Goal: Task Accomplishment & Management: Manage account settings

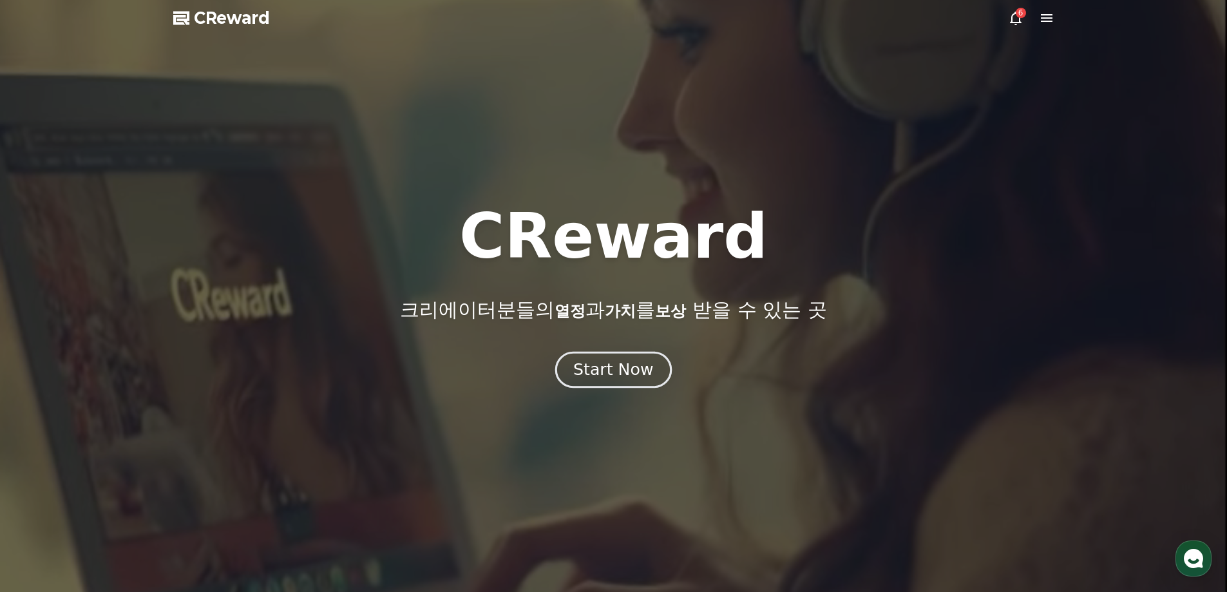
click at [643, 363] on div "Start Now" at bounding box center [613, 370] width 80 height 22
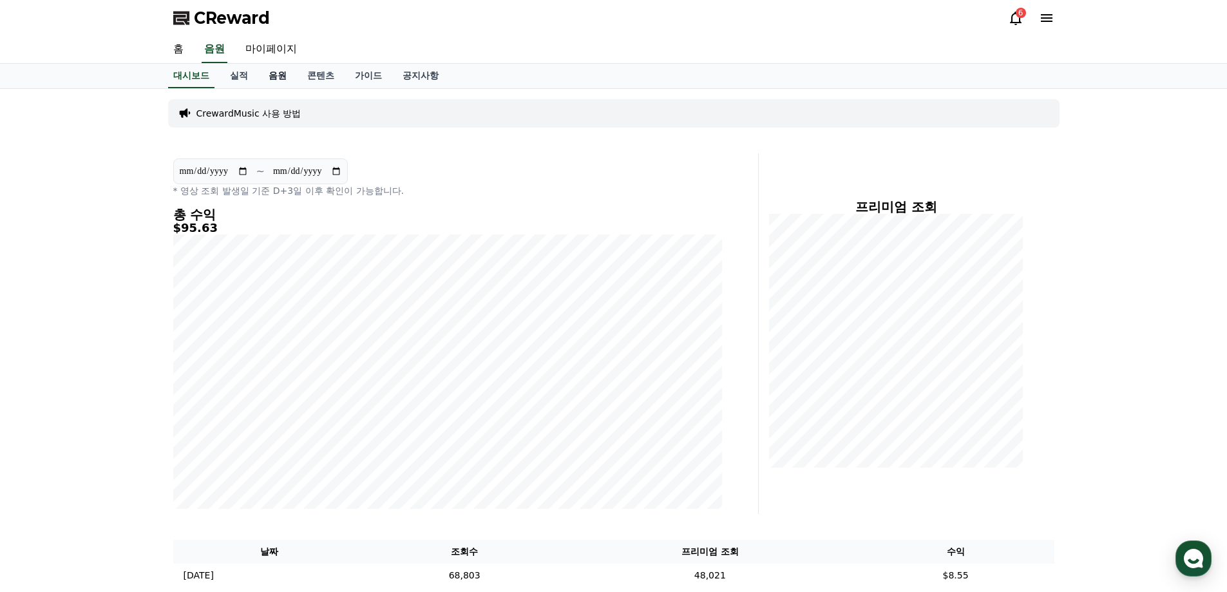
click at [276, 76] on link "음원" at bounding box center [277, 76] width 39 height 24
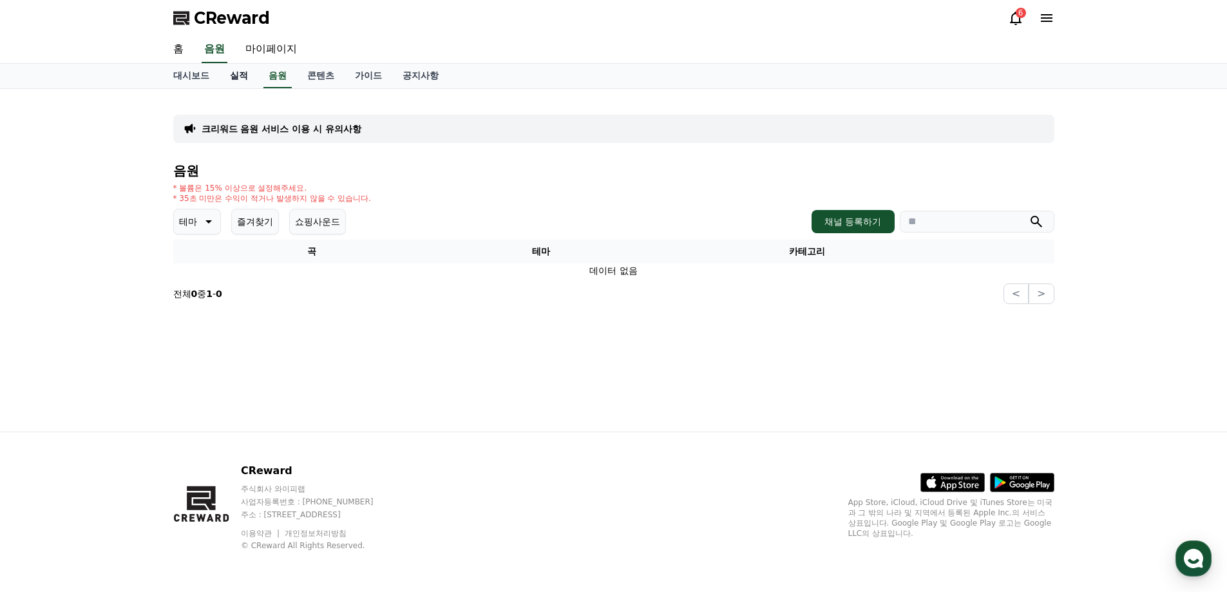
click at [243, 75] on link "실적" at bounding box center [239, 76] width 39 height 24
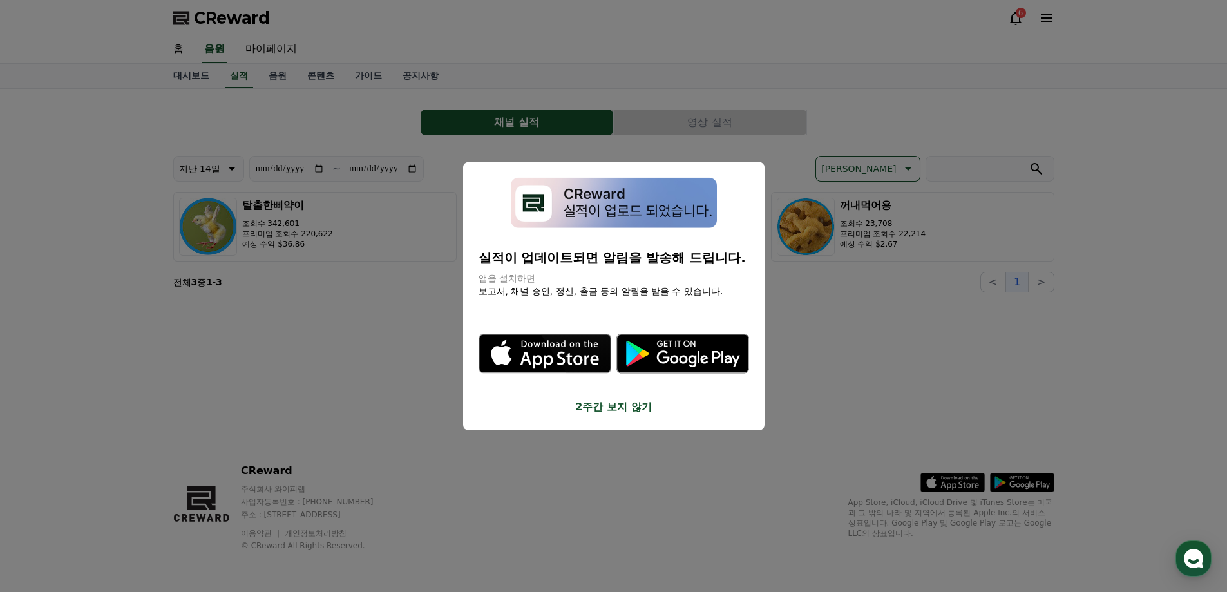
click at [623, 403] on button "2주간 보지 않기" at bounding box center [614, 406] width 270 height 15
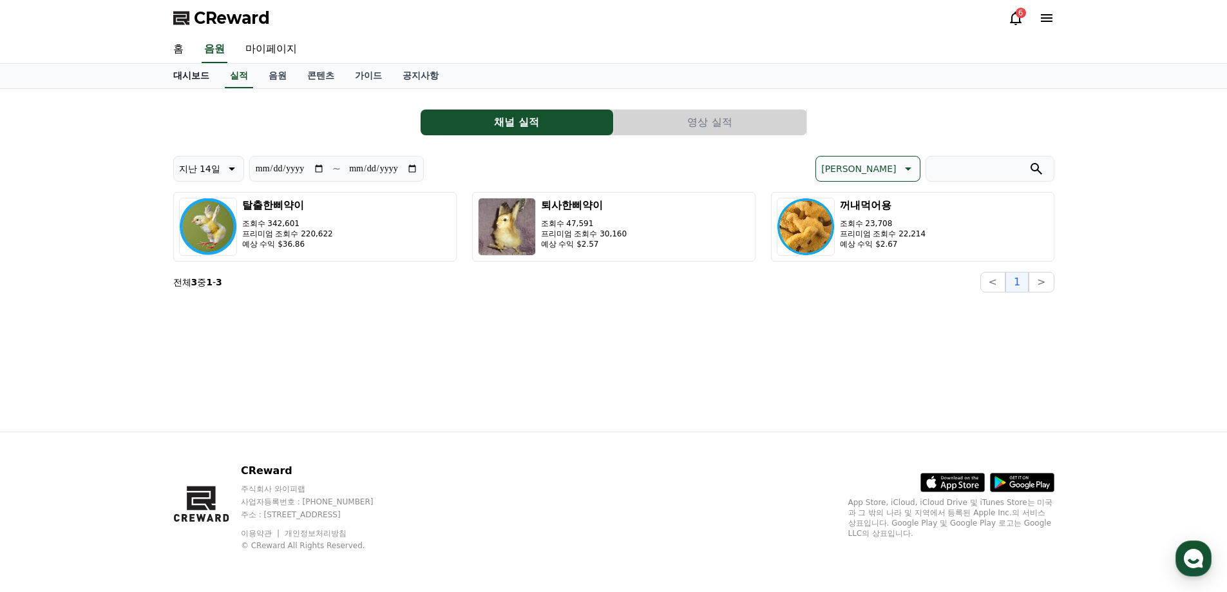
click at [186, 84] on link "대시보드" at bounding box center [191, 76] width 57 height 24
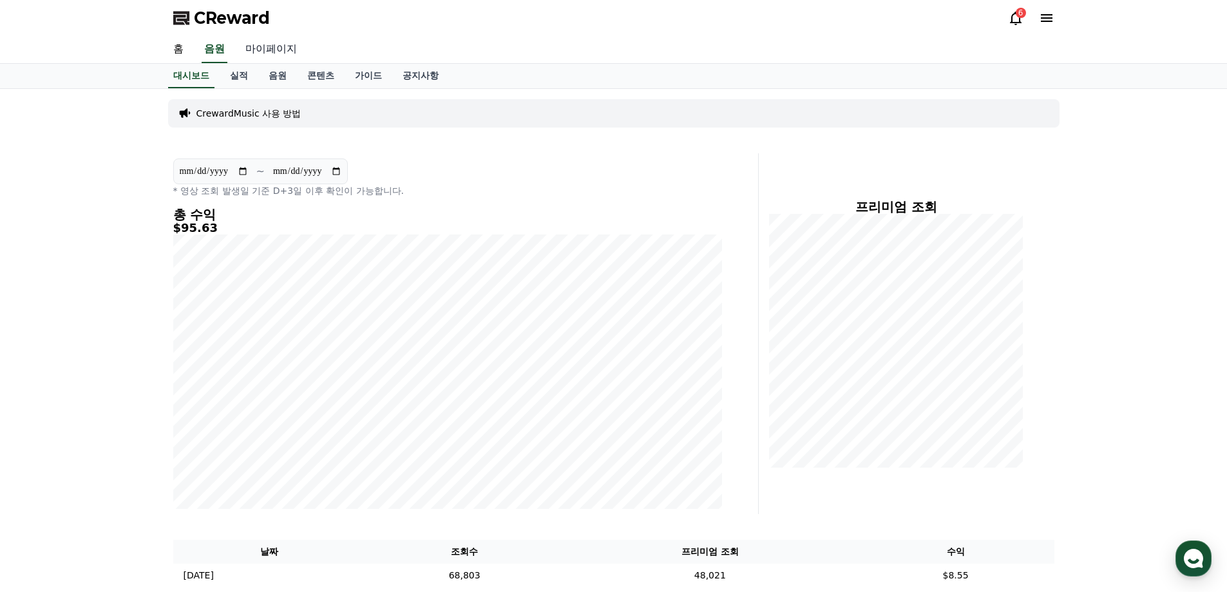
click at [269, 48] on link "마이페이지" at bounding box center [271, 49] width 72 height 27
select select "**********"
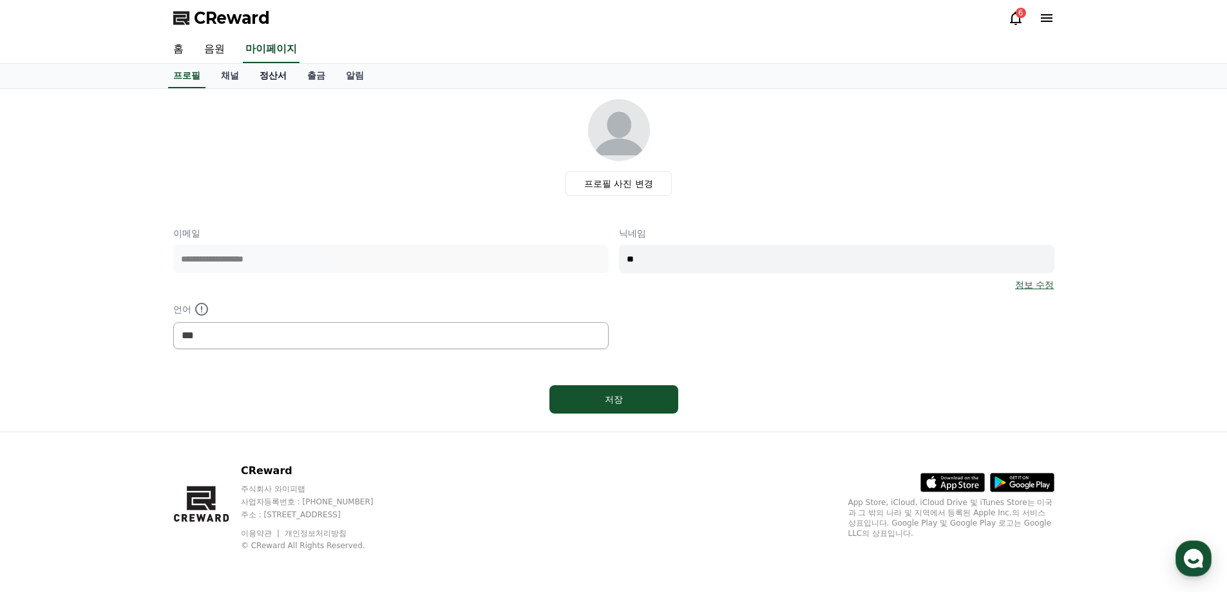
click at [267, 81] on link "정산서" at bounding box center [273, 76] width 48 height 24
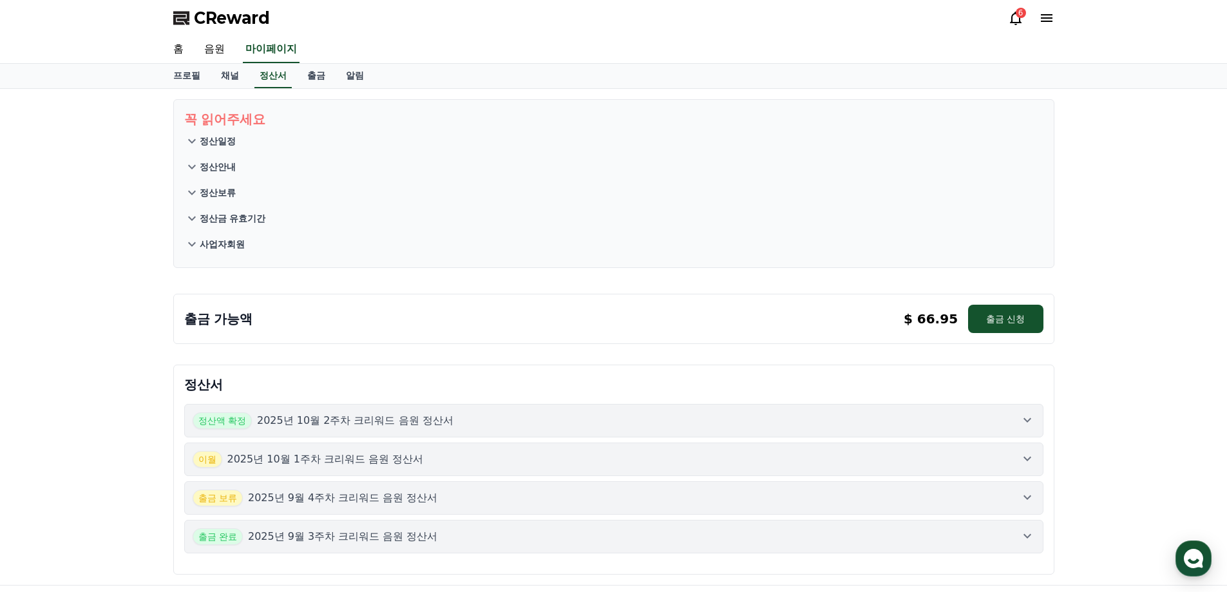
click at [556, 412] on div "정산액 확정 2025년 10월 2주차 크리워드 음원 정산서" at bounding box center [614, 420] width 842 height 17
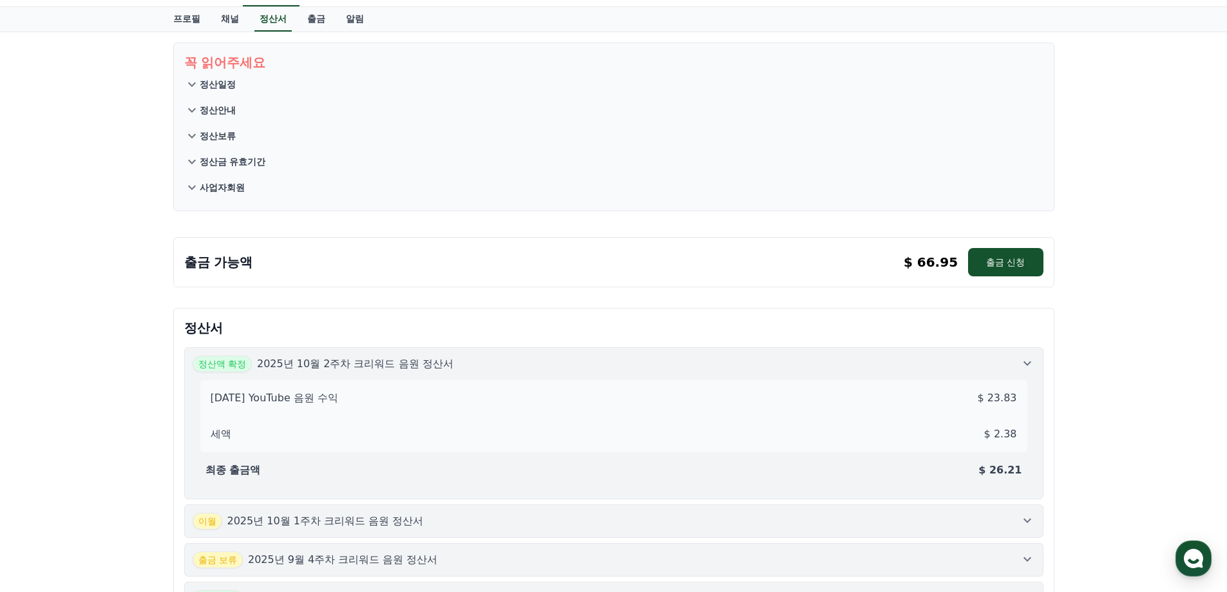
scroll to position [64, 0]
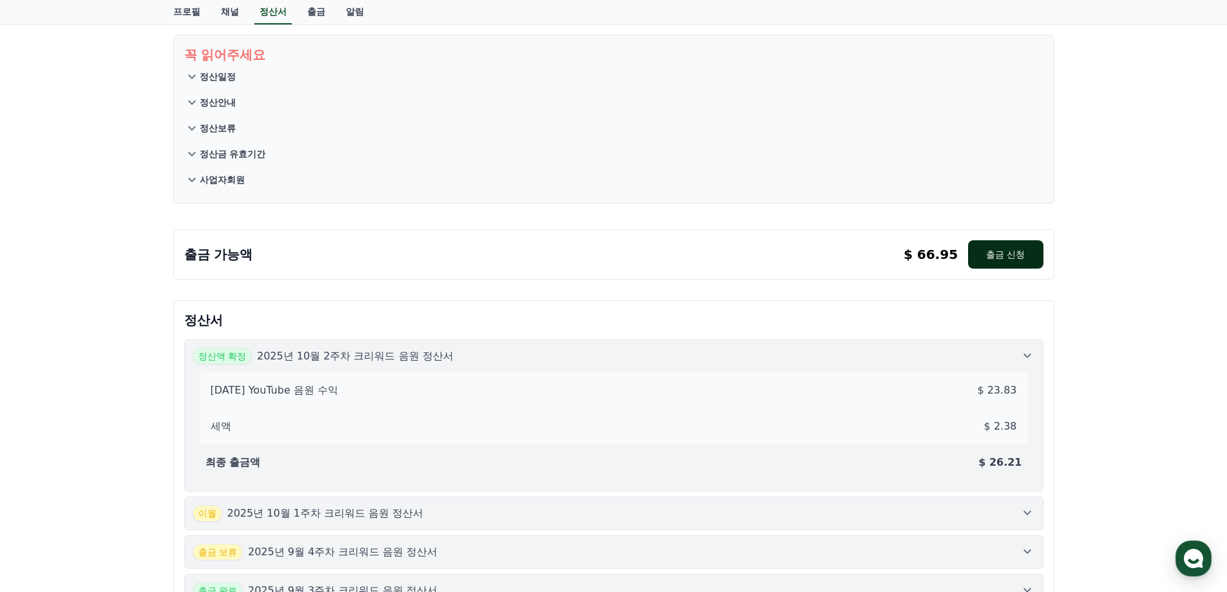
click at [990, 249] on button "출금 신청" at bounding box center [1005, 254] width 75 height 28
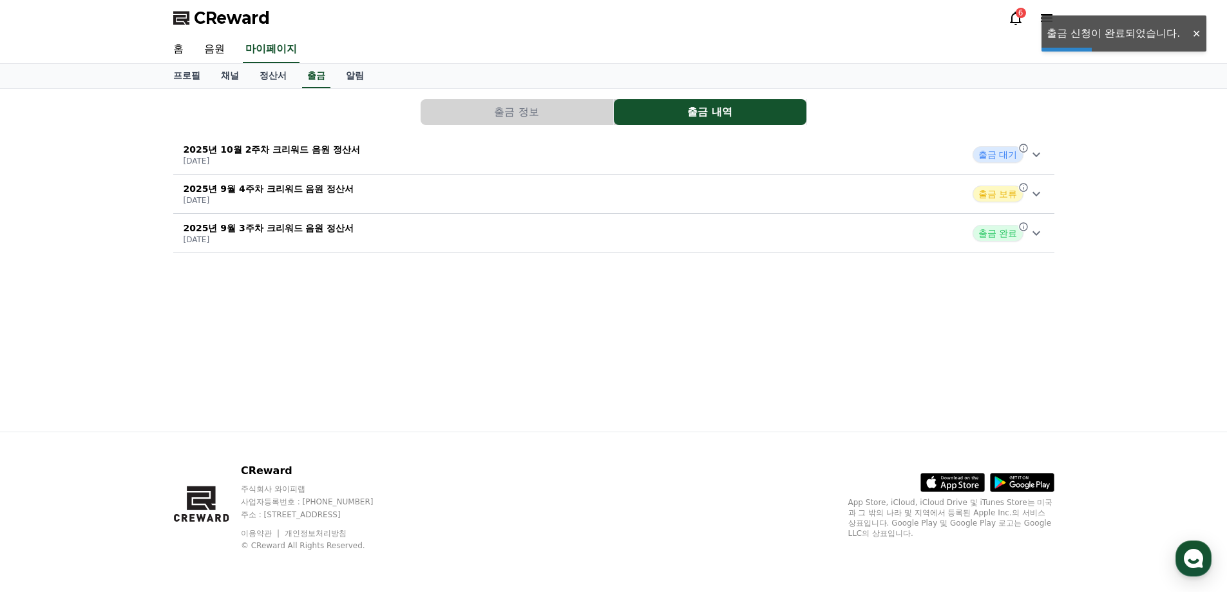
click at [1051, 152] on div "2025년 10월 2주차 크리워드 음원 정산서 [DATE] 출금 대기" at bounding box center [613, 154] width 881 height 33
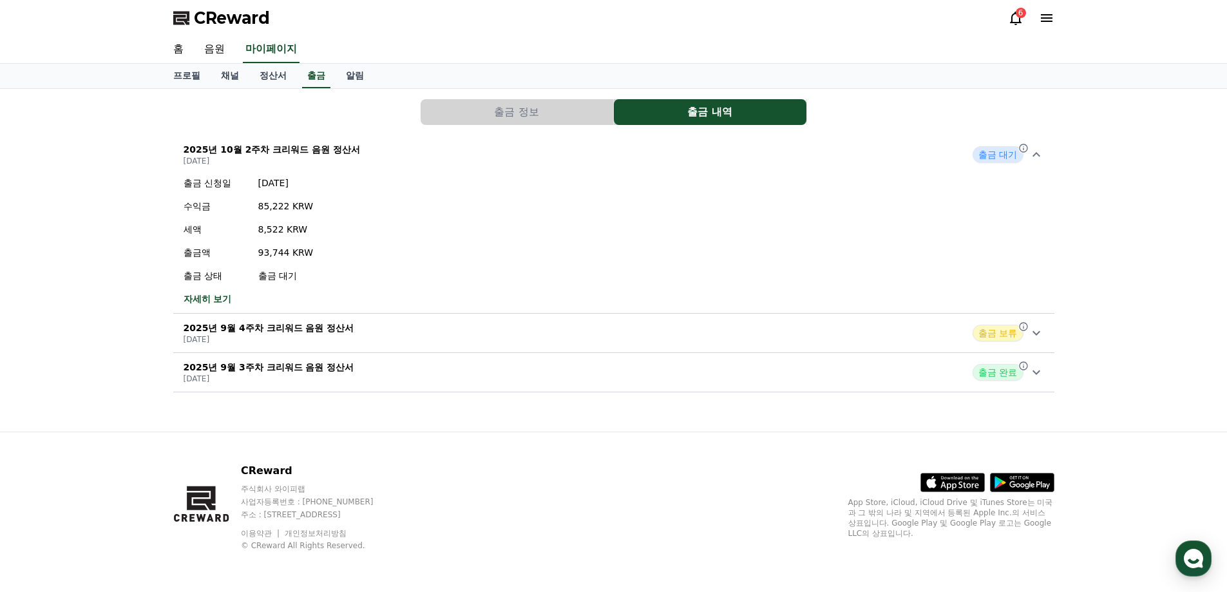
click at [198, 299] on link "자세히 보기" at bounding box center [249, 298] width 130 height 13
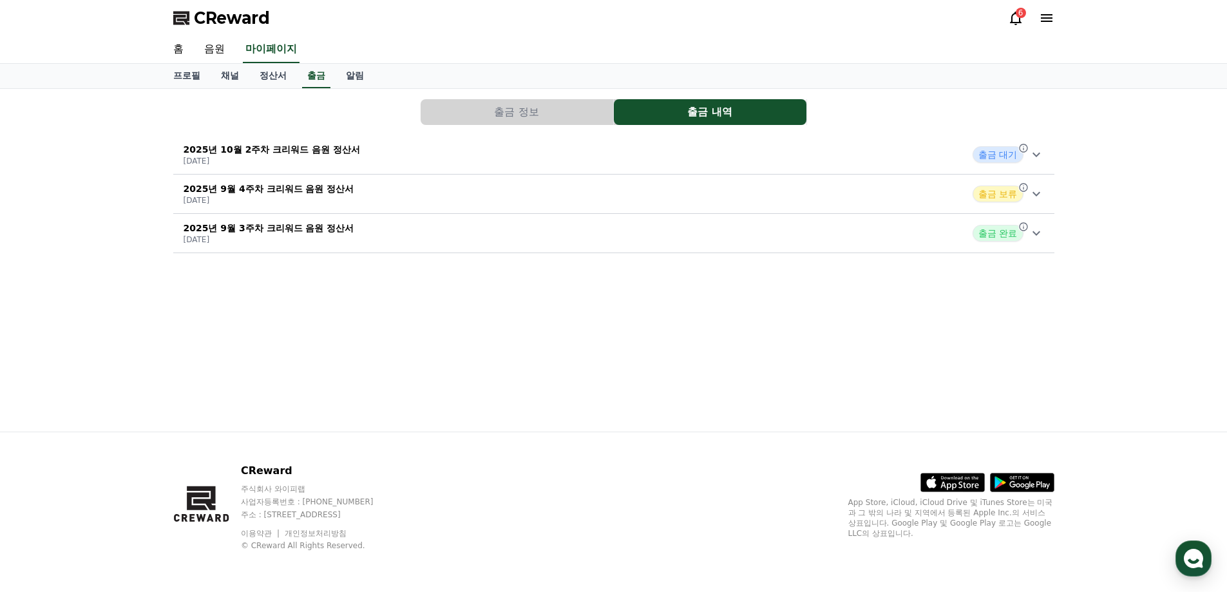
click at [1029, 153] on icon at bounding box center [1036, 154] width 15 height 15
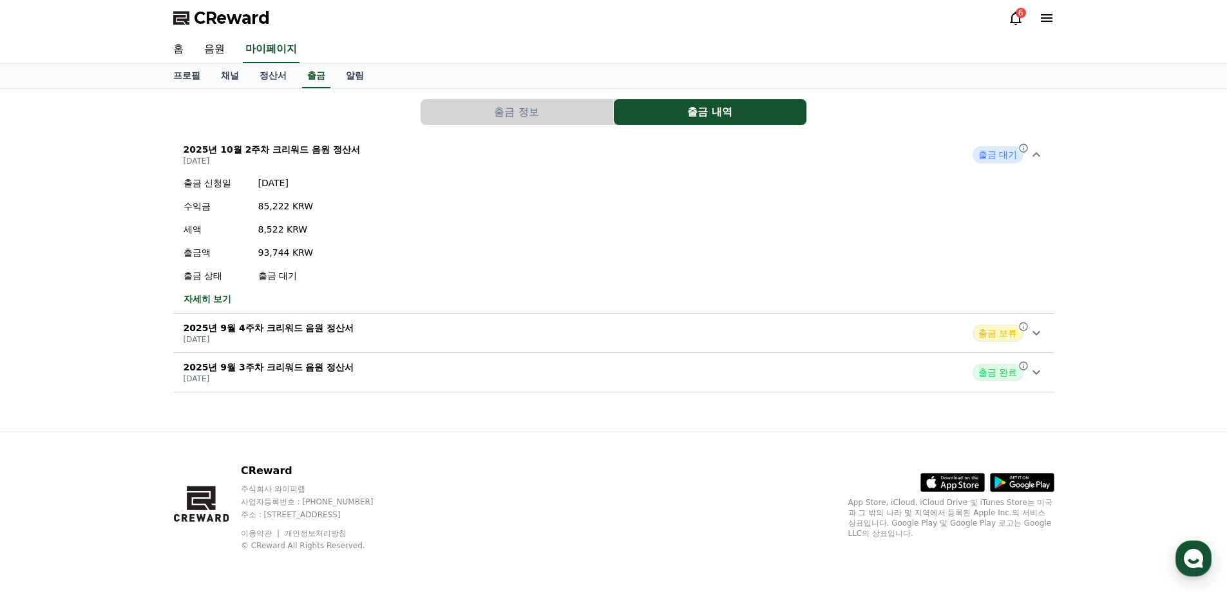
click at [548, 106] on button "출금 정보" at bounding box center [517, 112] width 193 height 26
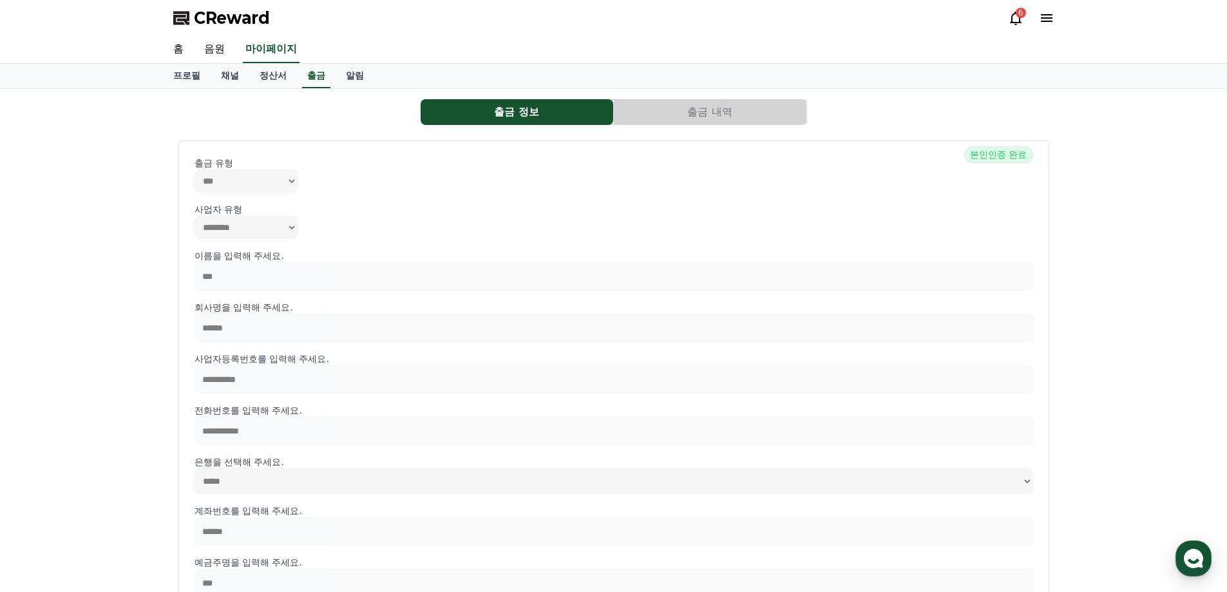
click at [690, 108] on button "출금 내역" at bounding box center [710, 112] width 193 height 26
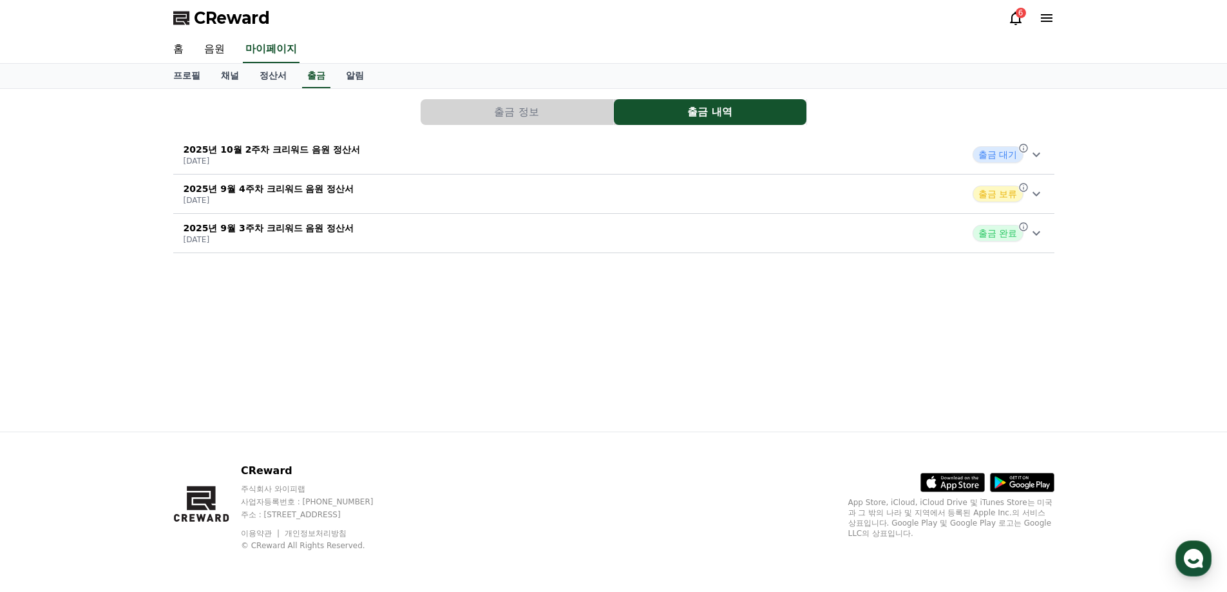
click at [410, 151] on div "2025년 10월 2주차 크리워드 음원 정산서 [DATE] 출금 대기" at bounding box center [613, 154] width 881 height 33
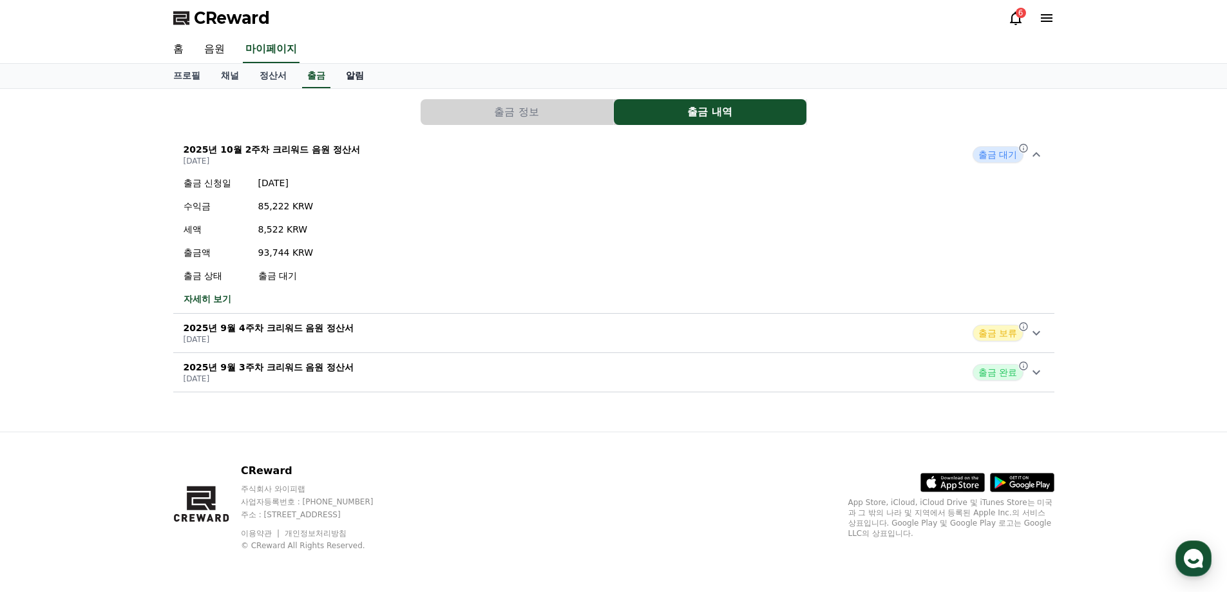
click at [358, 81] on link "알림" at bounding box center [355, 76] width 39 height 24
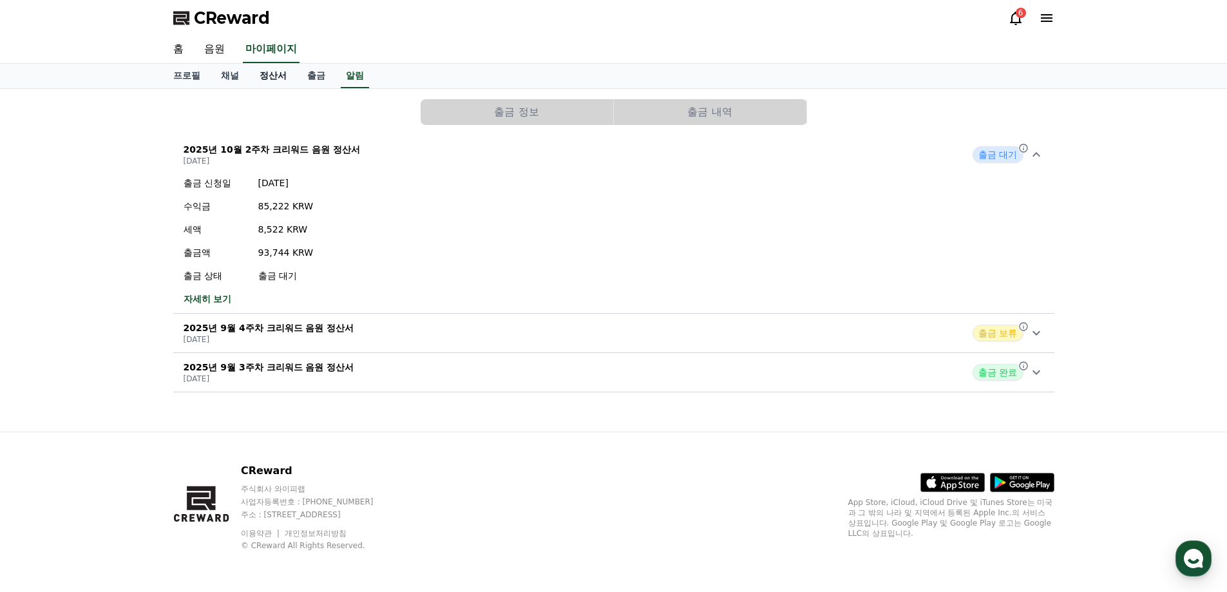
click at [260, 77] on link "정산서" at bounding box center [273, 76] width 48 height 24
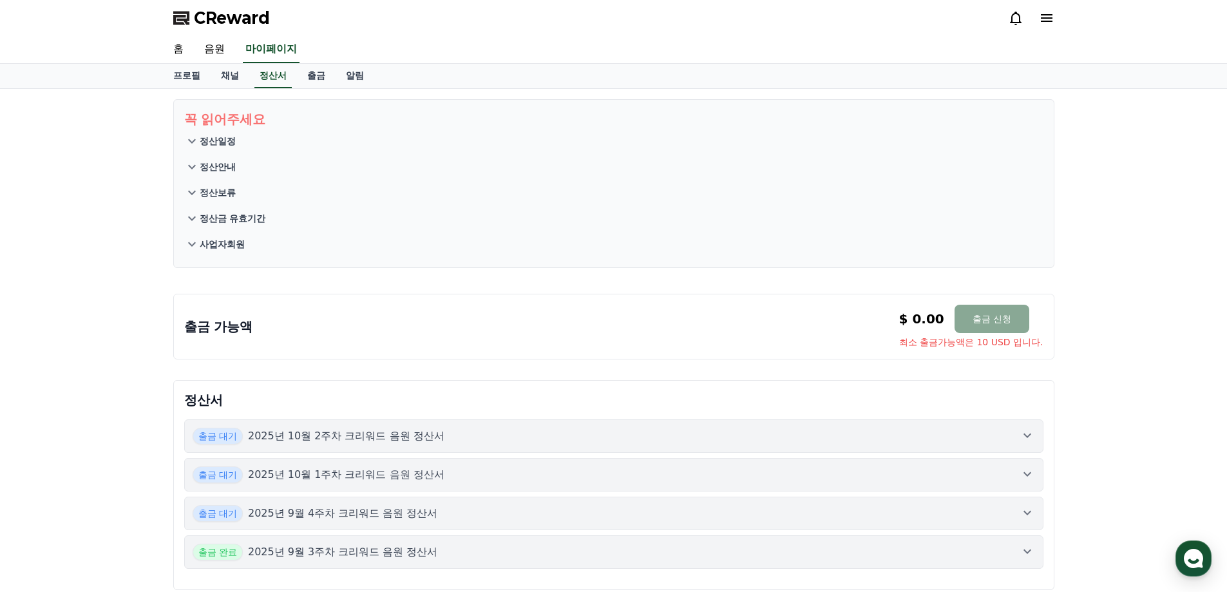
click at [411, 432] on p "2025년 10월 2주차 크리워드 음원 정산서" at bounding box center [346, 435] width 196 height 15
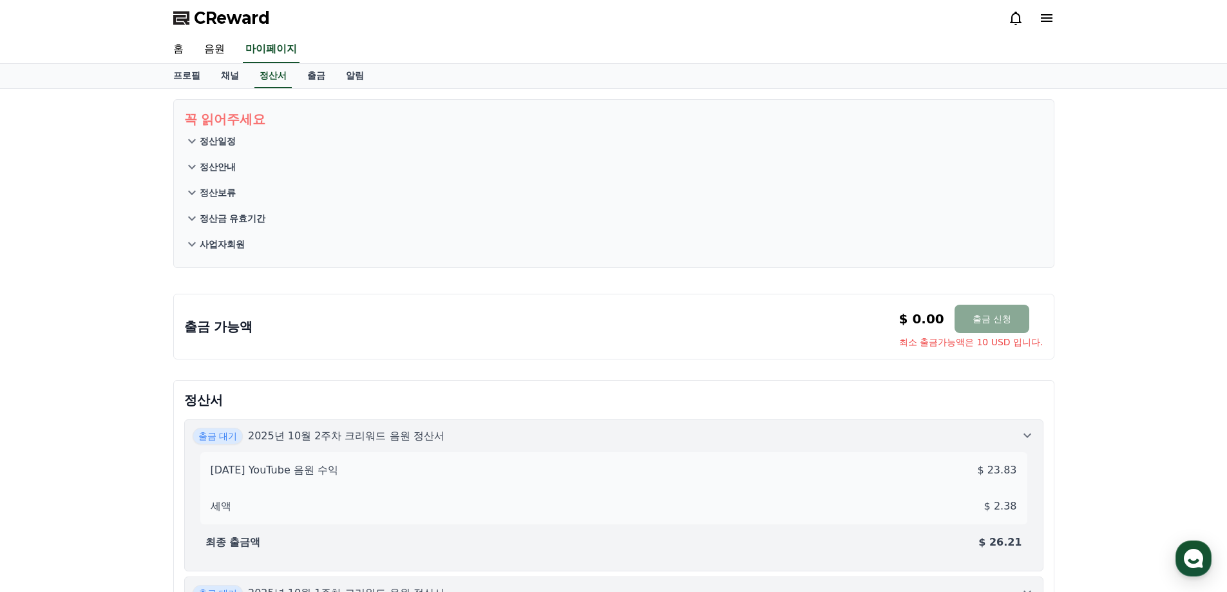
click at [225, 143] on p "정산일정" at bounding box center [218, 141] width 36 height 13
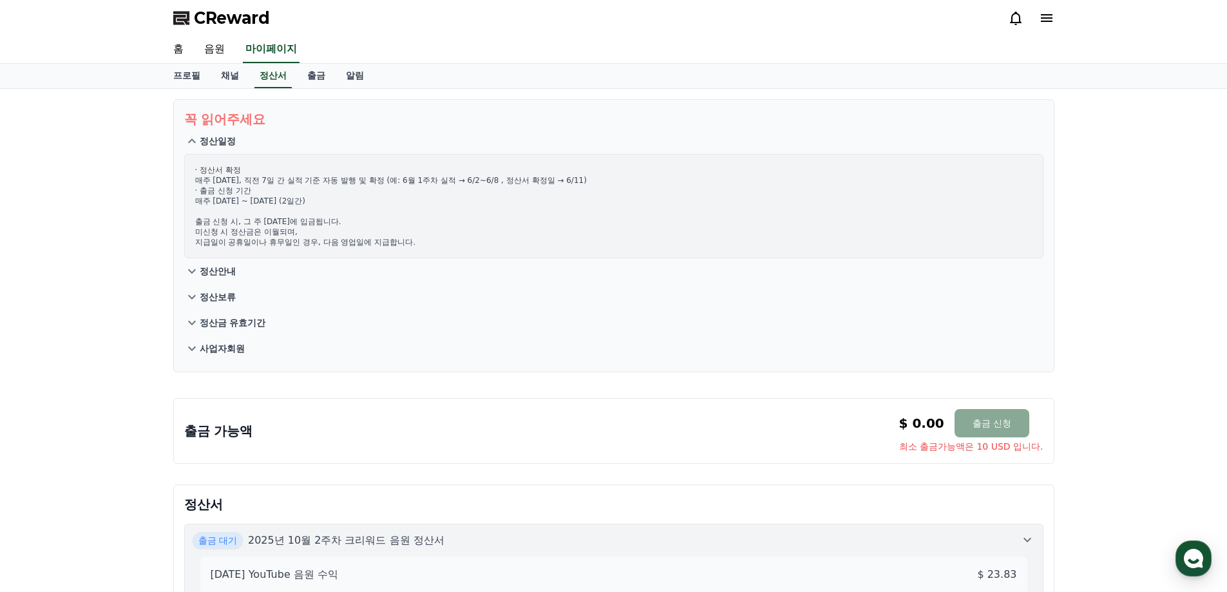
click at [235, 270] on p "정산안내" at bounding box center [218, 271] width 36 height 13
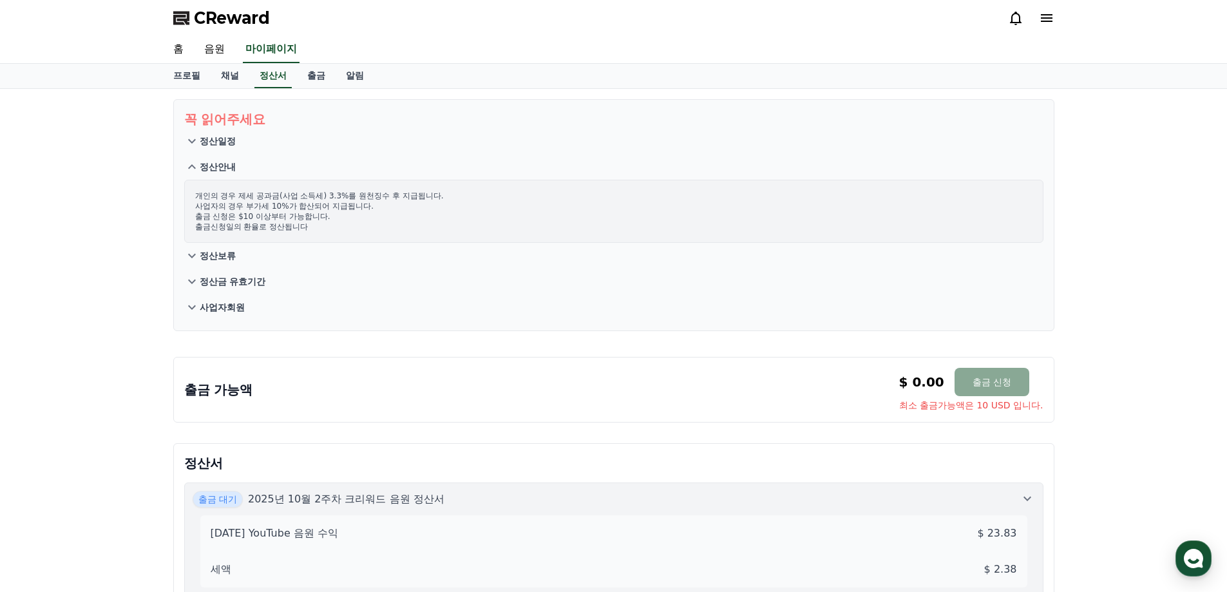
click at [241, 307] on p "사업자회원" at bounding box center [222, 307] width 45 height 13
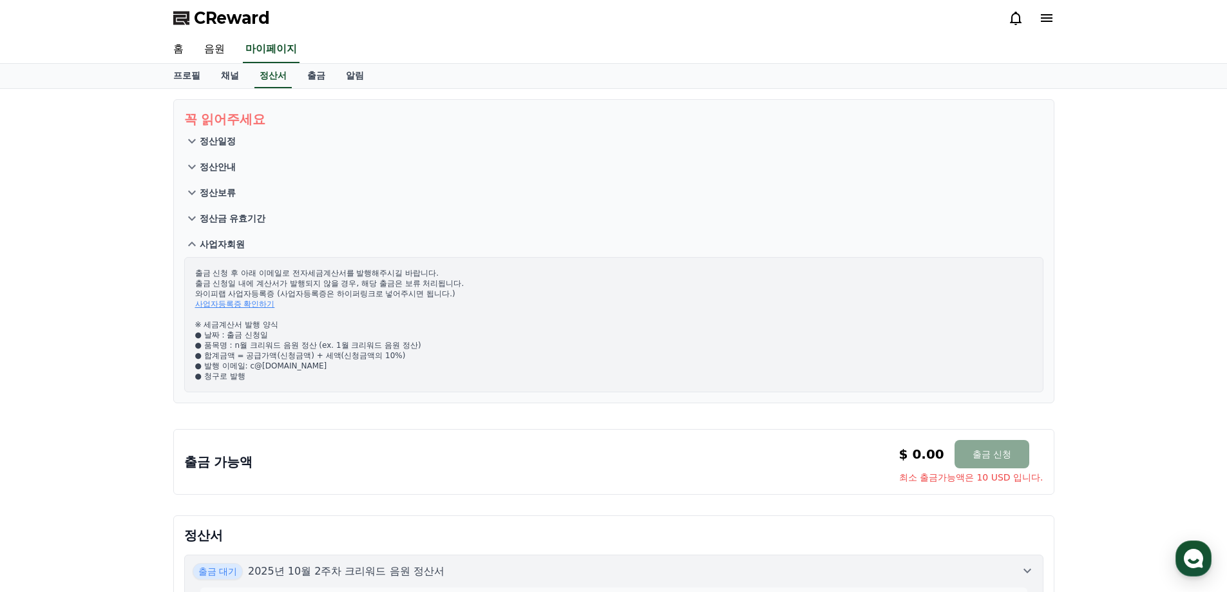
click at [212, 217] on p "정산금 유효기간" at bounding box center [233, 218] width 66 height 13
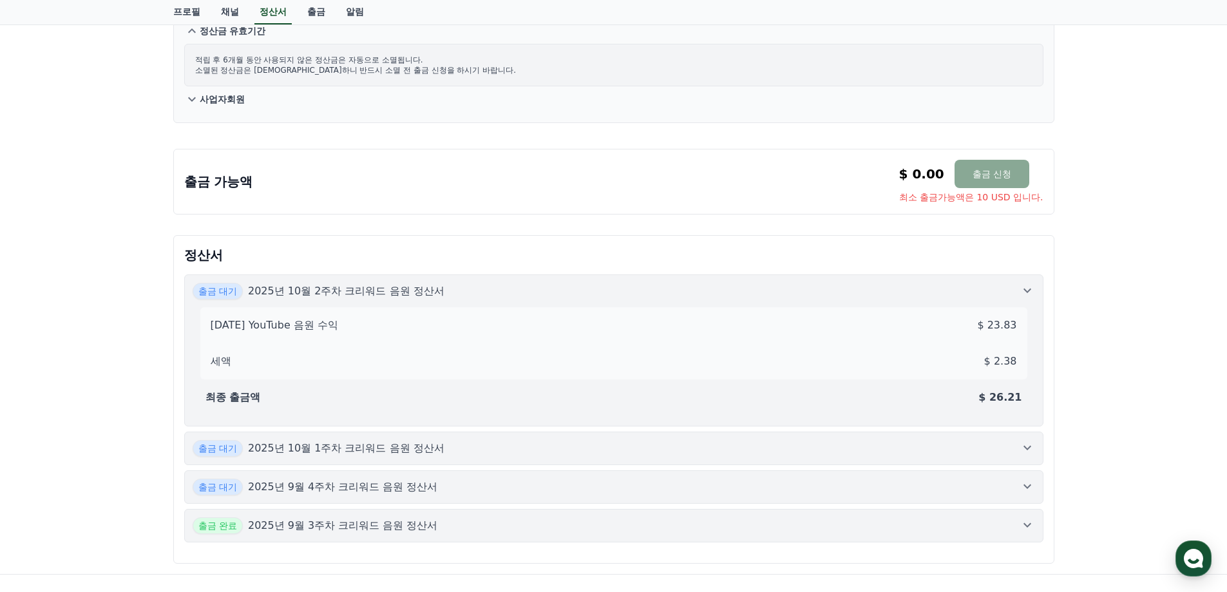
scroll to position [193, 0]
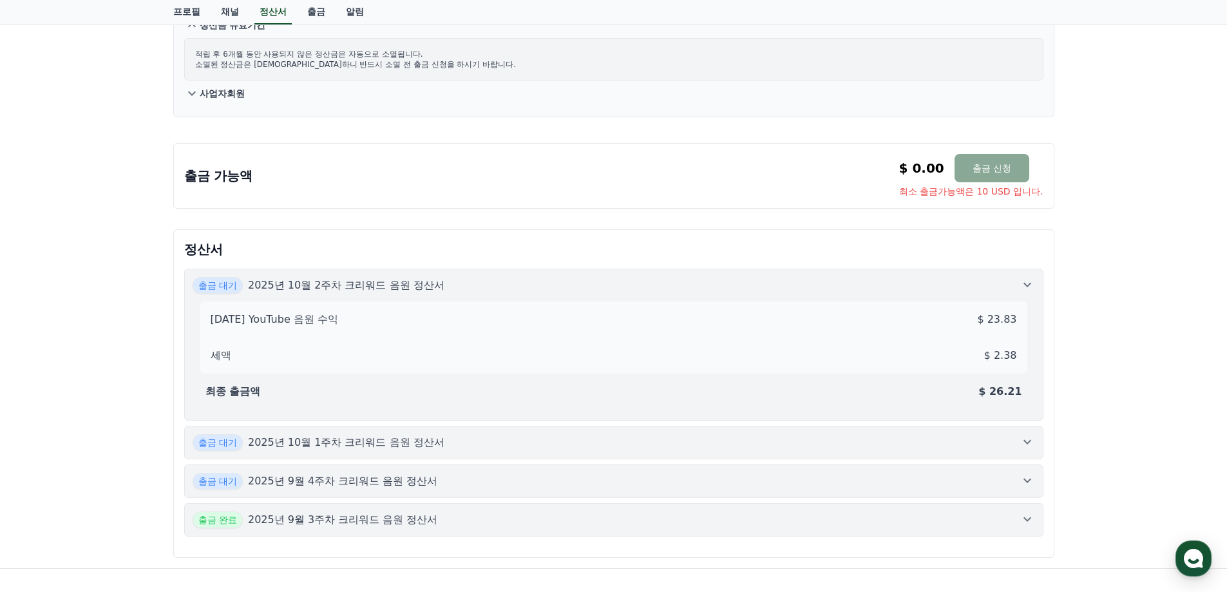
click at [290, 306] on div "[DATE] YouTube 음원 수익 $ 23.83 세액 $ 2.38" at bounding box center [613, 337] width 827 height 72
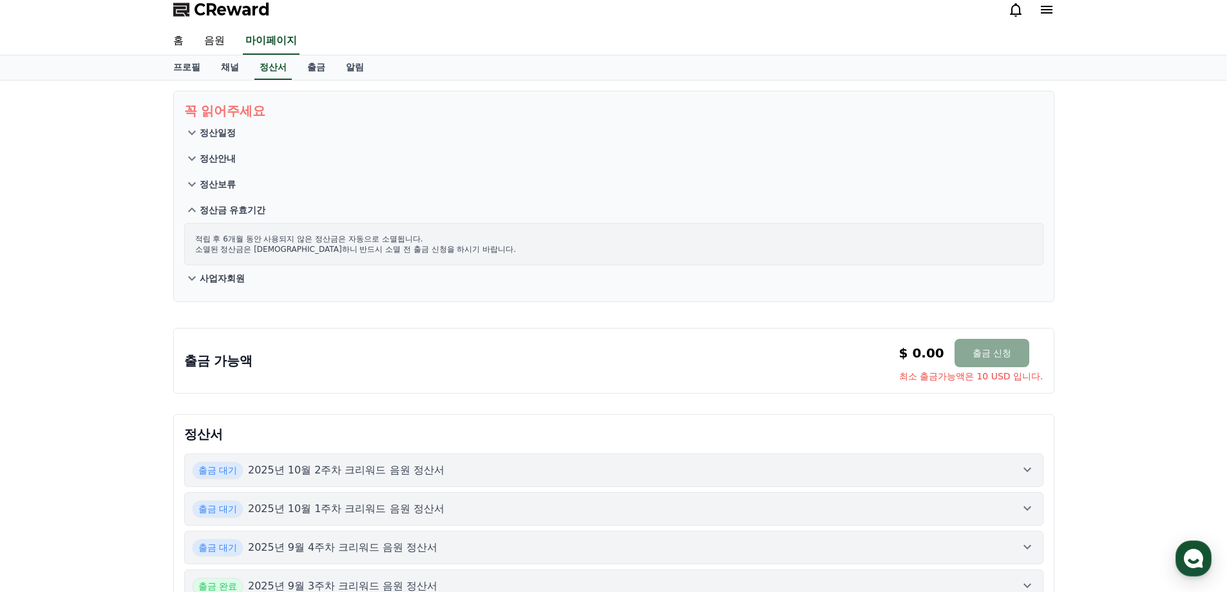
scroll to position [0, 0]
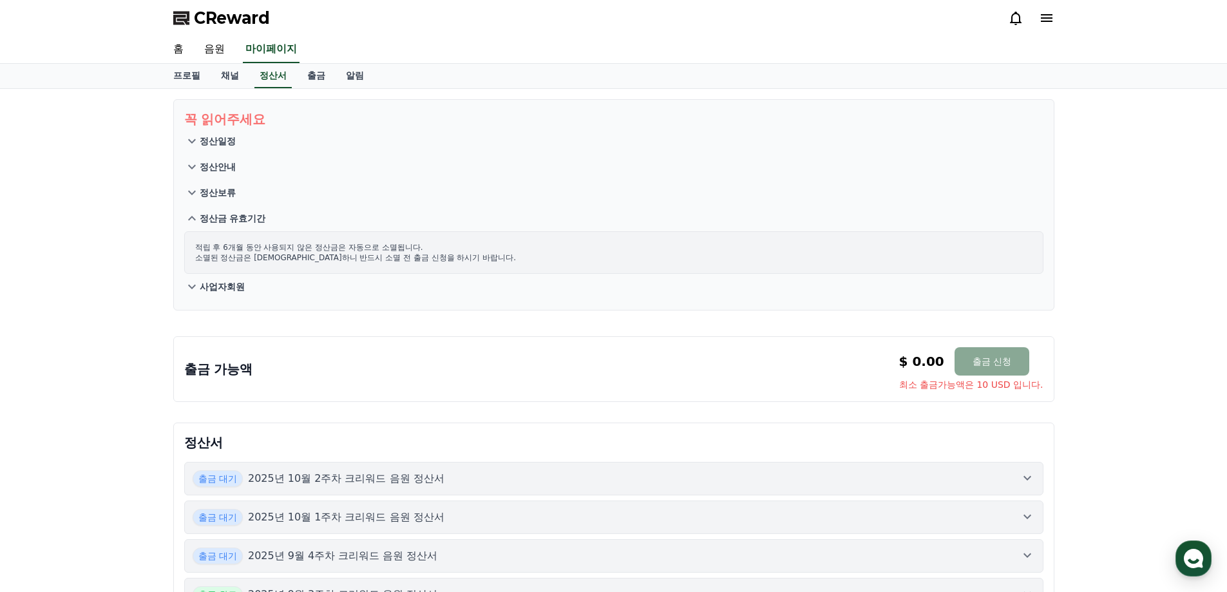
click at [205, 144] on p "정산일정" at bounding box center [218, 141] width 36 height 13
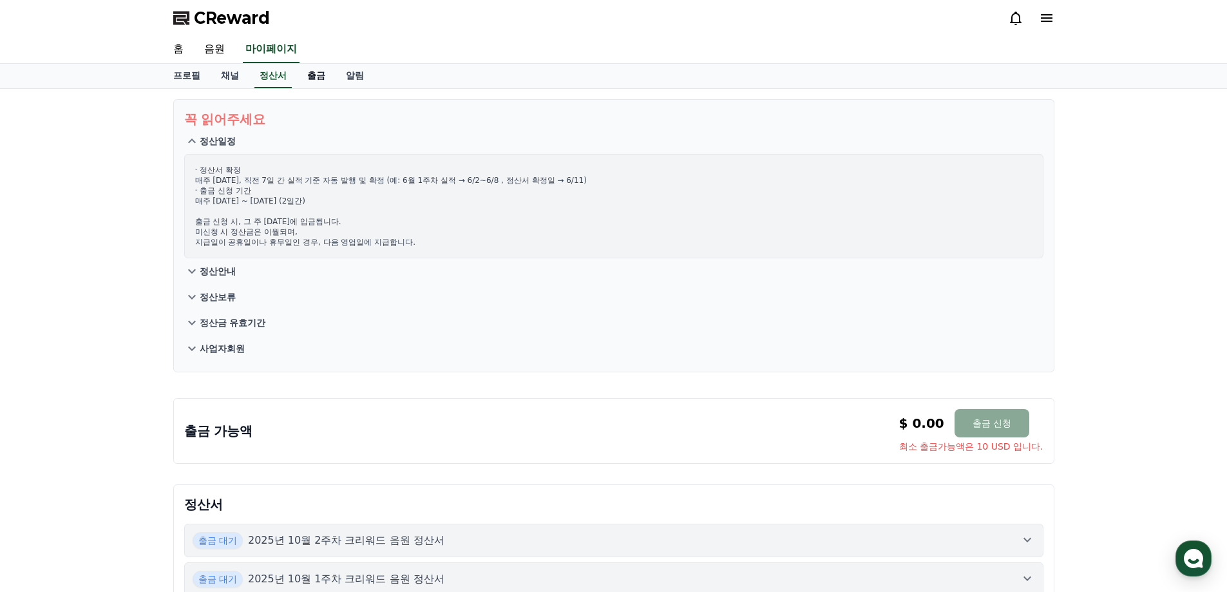
click at [303, 79] on link "출금" at bounding box center [316, 76] width 39 height 24
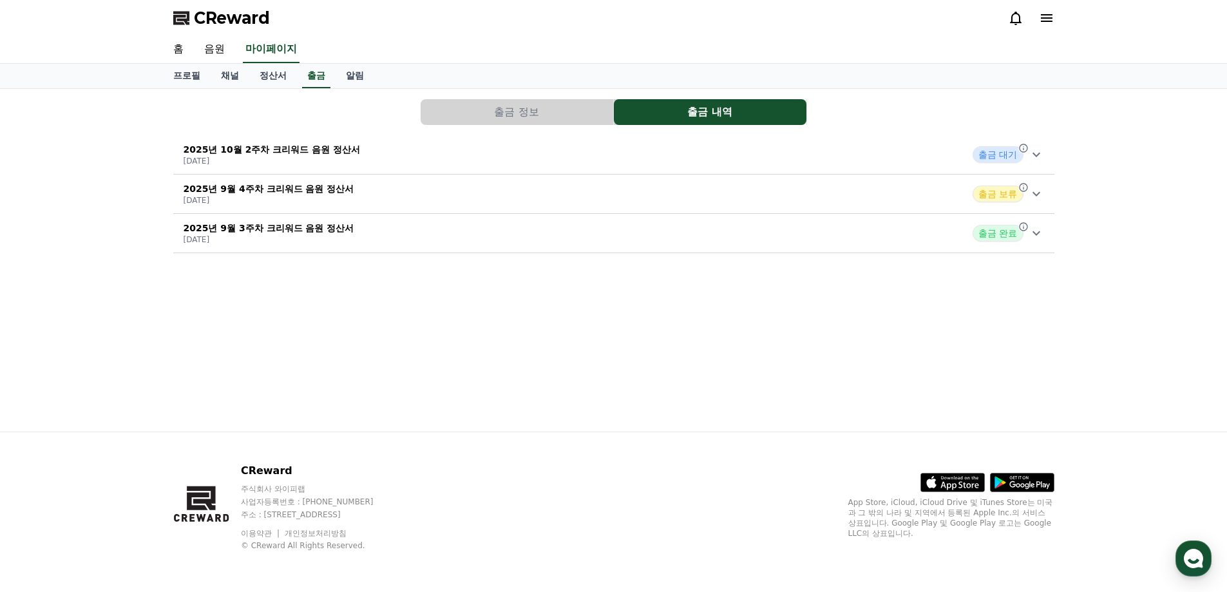
click at [334, 158] on p "[DATE]" at bounding box center [272, 161] width 177 height 10
